Goal: Information Seeking & Learning: Learn about a topic

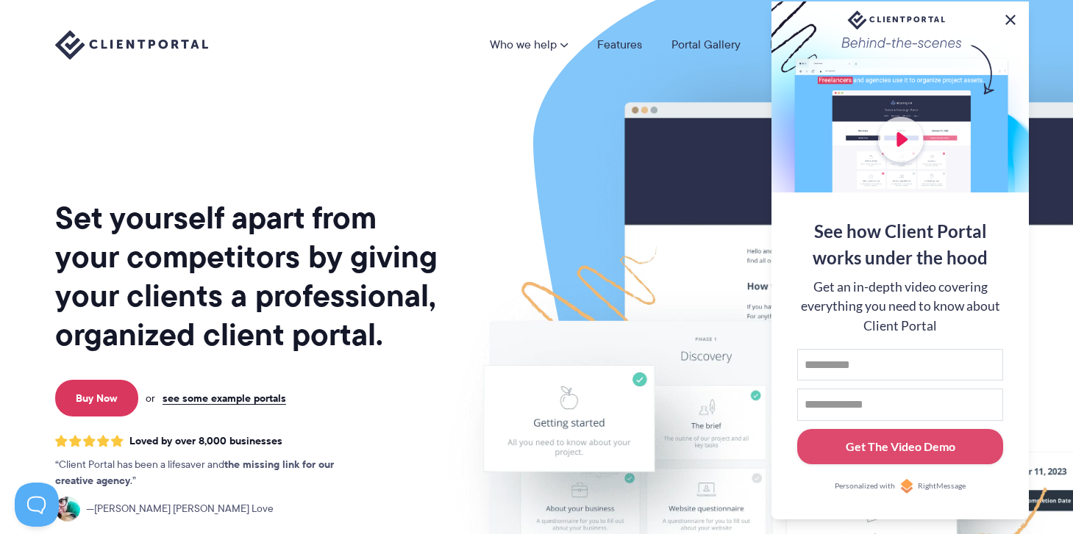
click at [1011, 11] on button at bounding box center [1010, 20] width 18 height 18
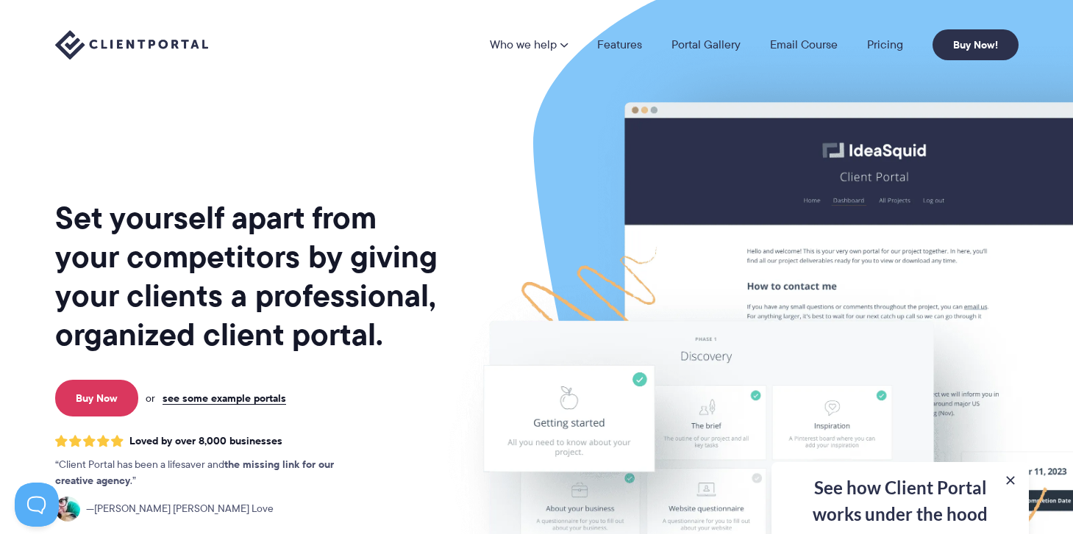
click at [864, 44] on li "Pricing" at bounding box center [884, 45] width 65 height 12
click at [882, 44] on link "Pricing" at bounding box center [885, 45] width 36 height 12
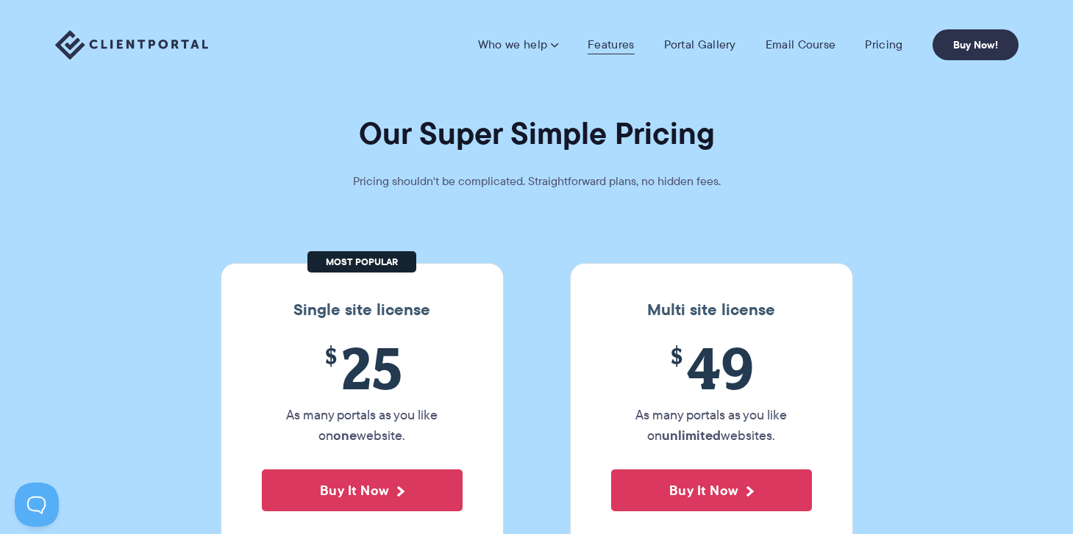
click at [604, 46] on link "Features" at bounding box center [610, 44] width 46 height 15
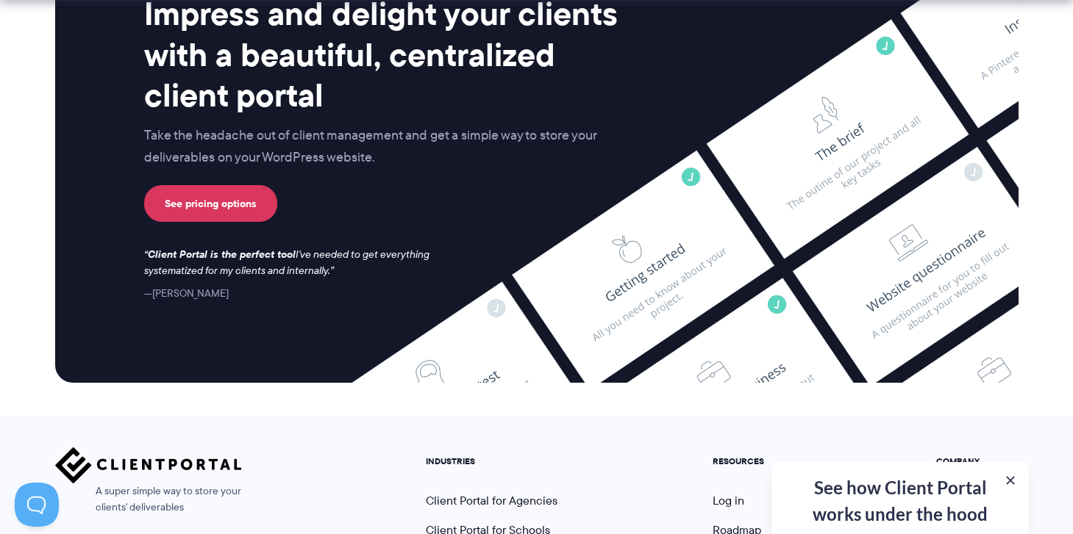
scroll to position [3981, 0]
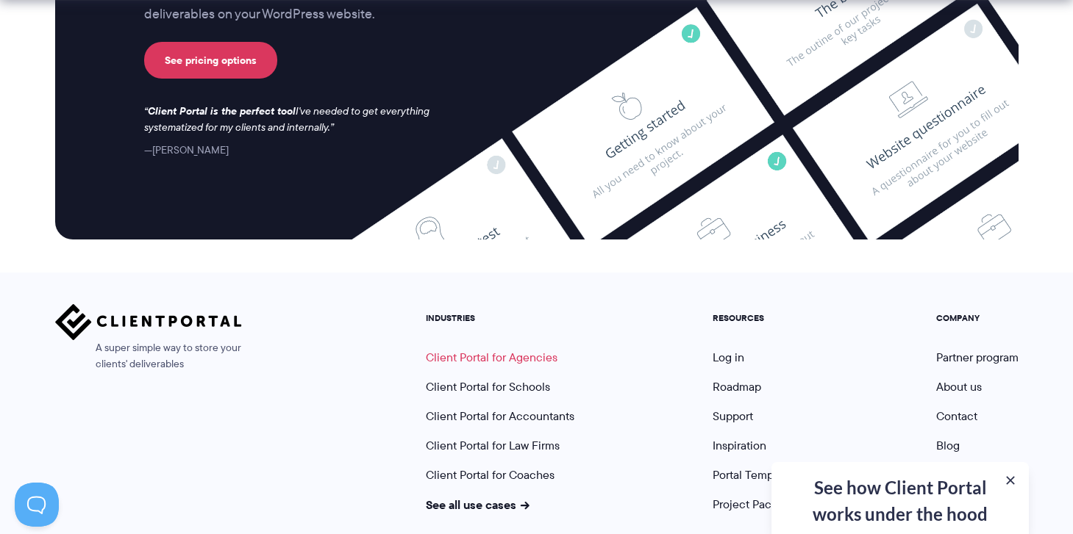
click at [484, 349] on link "Client Portal for Agencies" at bounding box center [492, 357] width 132 height 17
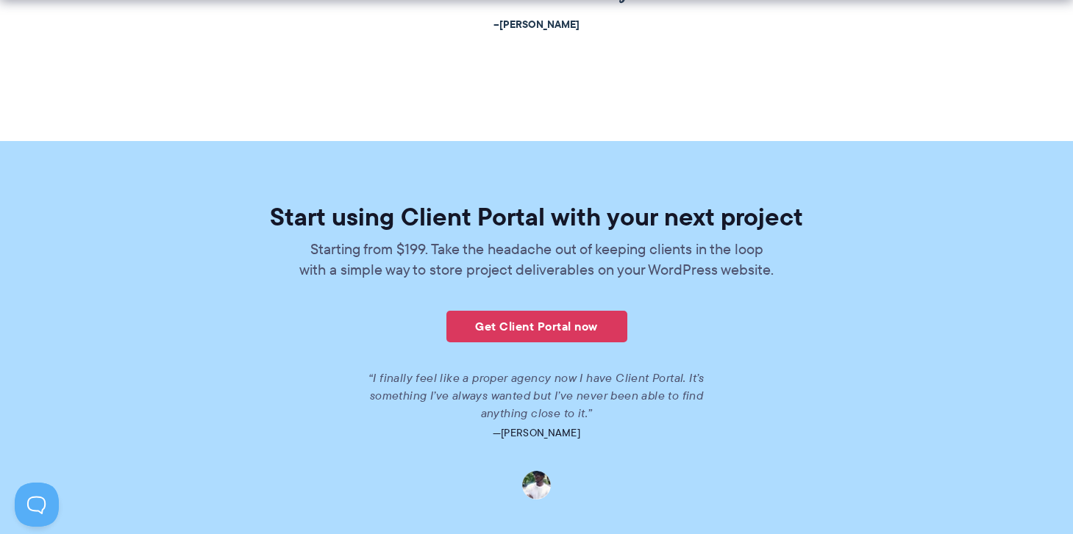
scroll to position [3479, 0]
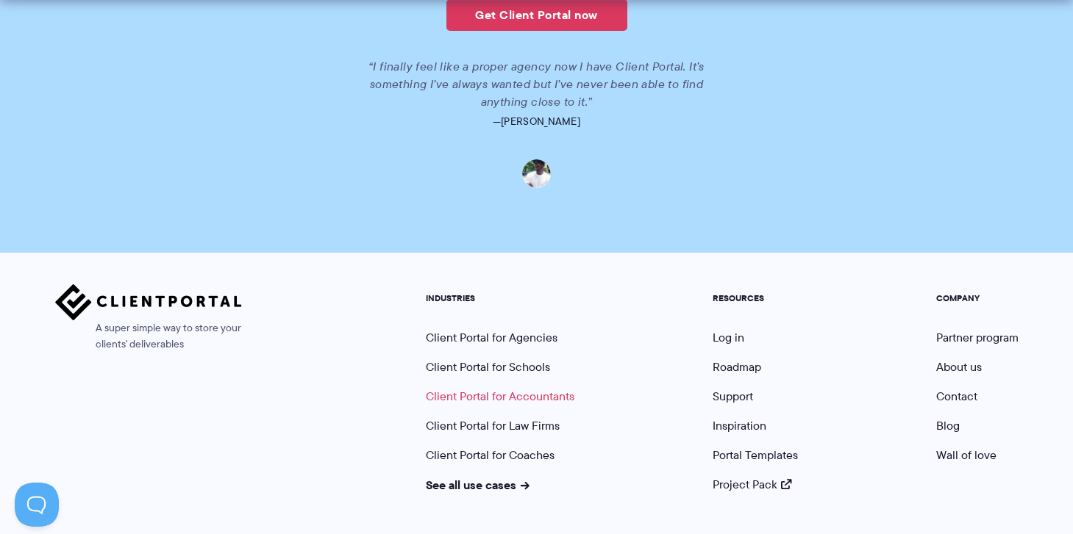
click at [492, 401] on link "Client Portal for Accountants" at bounding box center [500, 396] width 148 height 17
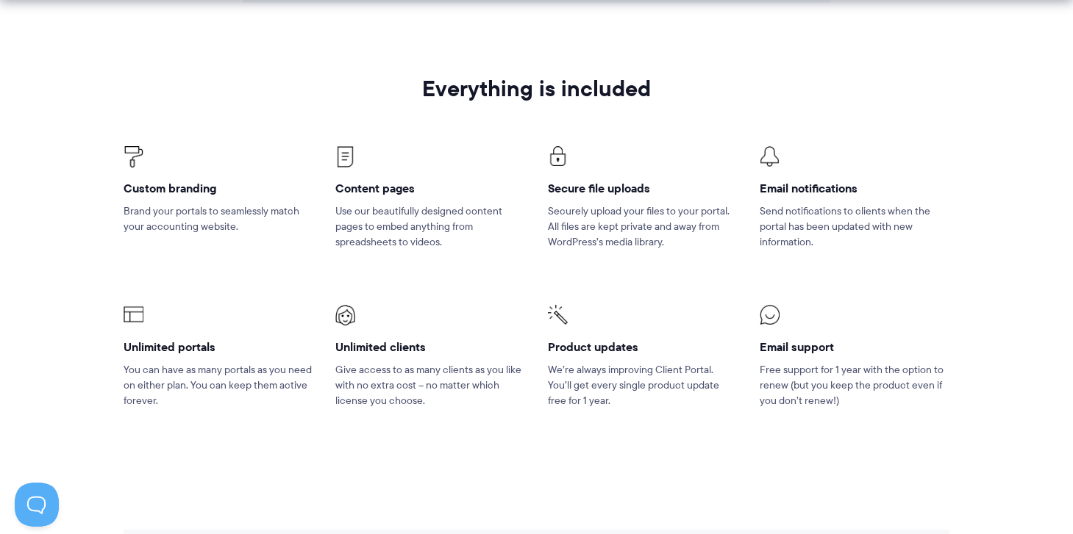
scroll to position [2232, 0]
